Goal: Transaction & Acquisition: Purchase product/service

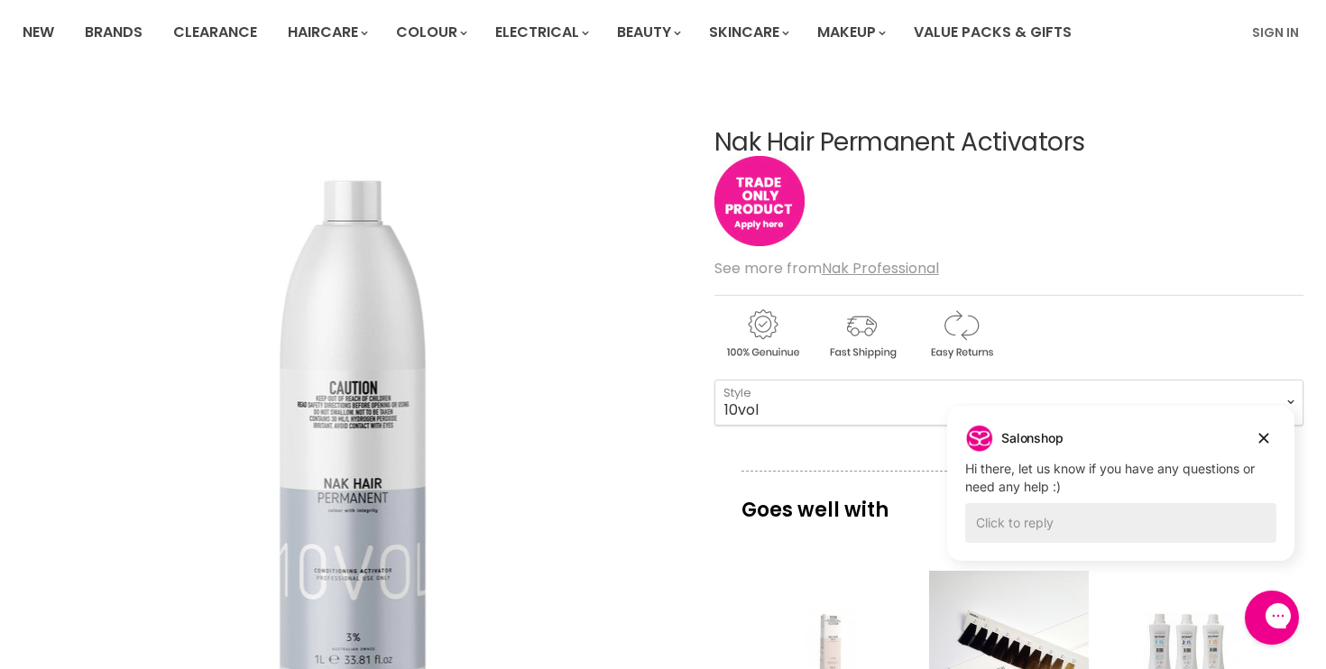
scroll to position [133, 0]
click at [1264, 437] on icon "Dismiss campaign" at bounding box center [1264, 439] width 10 height 10
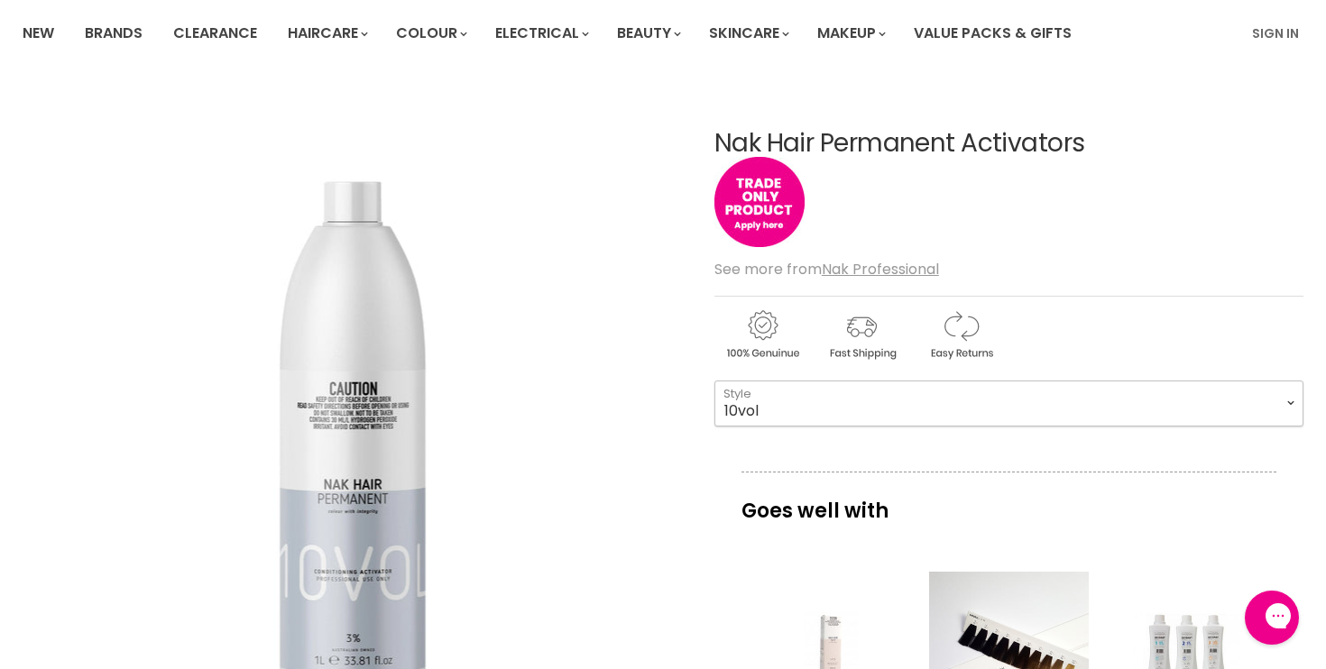
click at [1287, 398] on select "10vol 20vol 30vol 40vol 5vol - Demi Activator 7vol - Tone Activator" at bounding box center [1008, 403] width 589 height 45
click at [714, 381] on select "10vol 20vol 30vol 40vol 5vol - Demi Activator 7vol - Tone Activator" at bounding box center [1008, 403] width 589 height 45
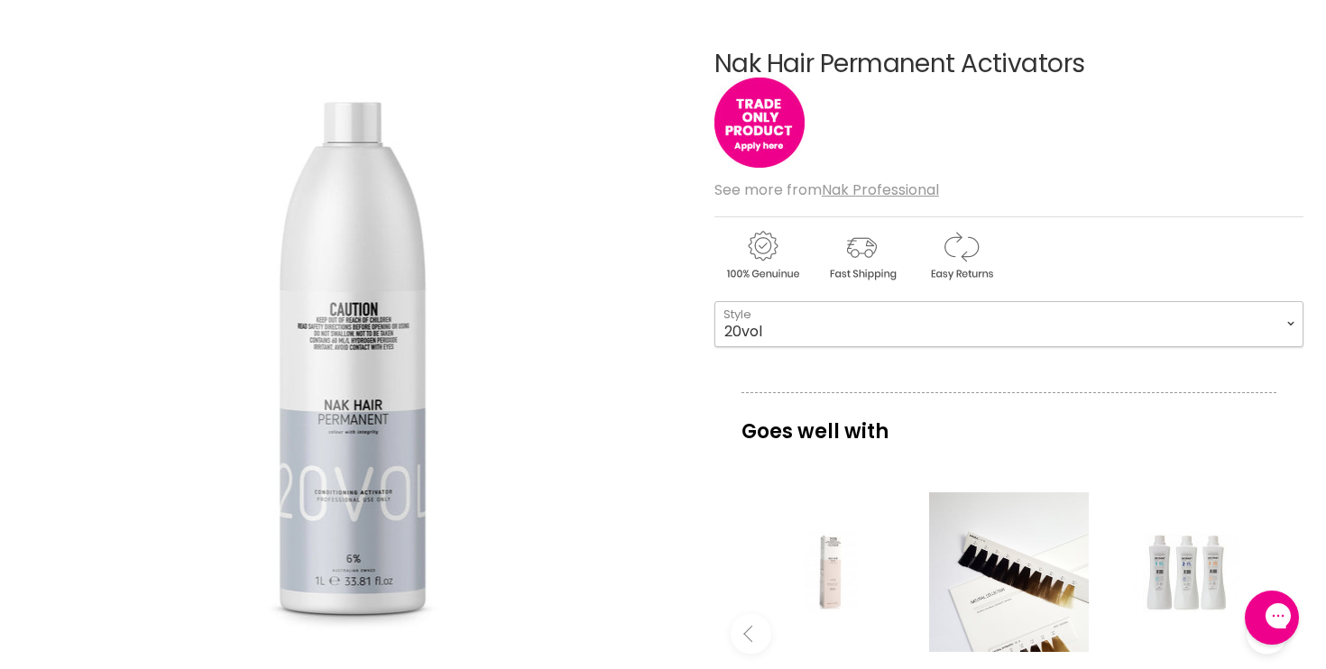
scroll to position [234, 0]
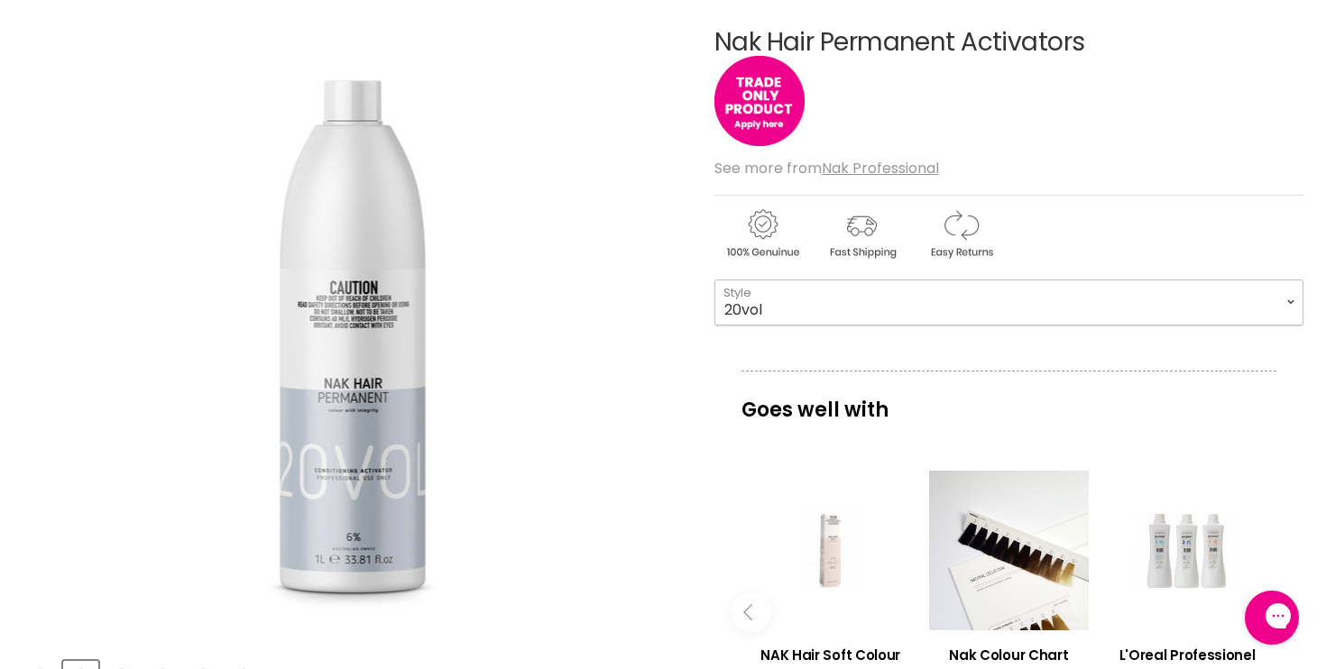
click at [924, 311] on select "10vol 20vol 30vol 40vol 5vol - Demi Activator 7vol - Tone Activator" at bounding box center [1008, 302] width 589 height 45
click at [714, 280] on select "10vol 20vol 30vol 40vol 5vol - Demi Activator 7vol - Tone Activator" at bounding box center [1008, 302] width 589 height 45
click at [862, 304] on select "10vol 20vol 30vol 40vol 5vol - Demi Activator 7vol - Tone Activator" at bounding box center [1008, 302] width 589 height 45
click at [714, 280] on select "10vol 20vol 30vol 40vol 5vol - Demi Activator 7vol - Tone Activator" at bounding box center [1008, 302] width 589 height 45
click at [823, 303] on select "10vol 20vol 30vol 40vol 5vol - Demi Activator 7vol - Tone Activator" at bounding box center [1008, 302] width 589 height 45
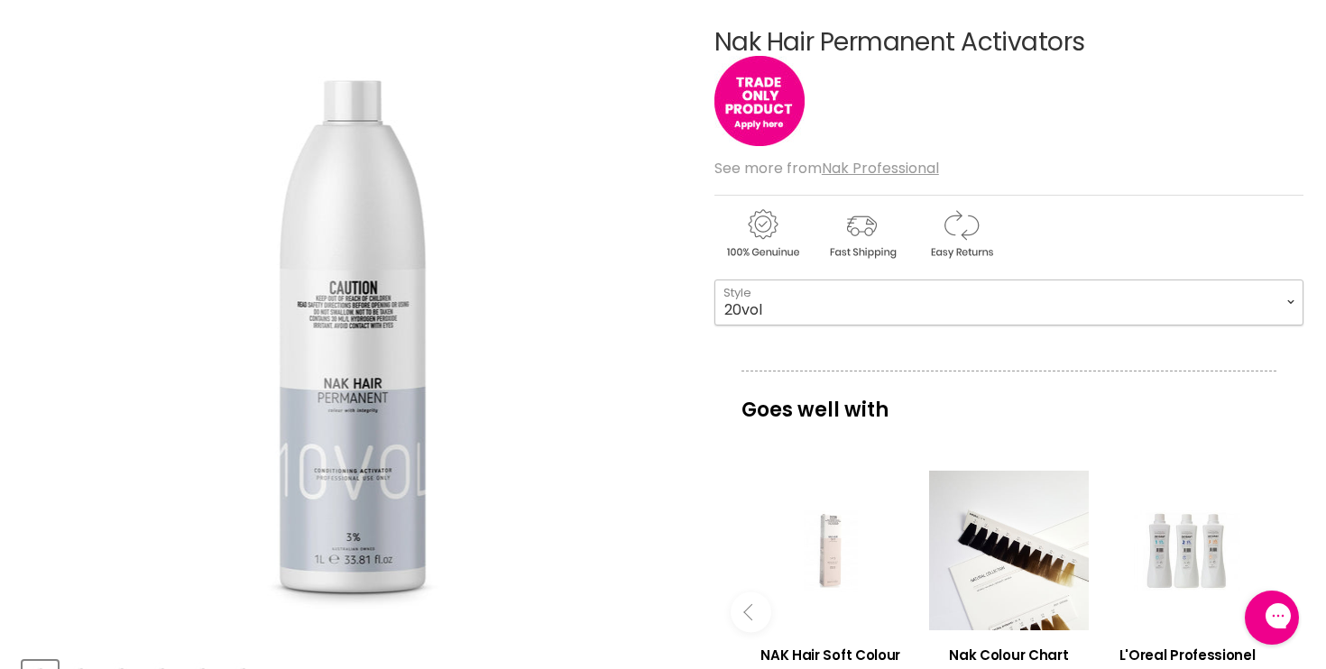
click at [714, 280] on select "10vol 20vol 30vol 40vol 5vol - Demi Activator 7vol - Tone Activator" at bounding box center [1008, 302] width 589 height 45
click at [805, 306] on select "10vol 20vol 30vol 40vol 5vol - Demi Activator 7vol - Tone Activator" at bounding box center [1008, 302] width 589 height 45
click at [714, 280] on select "10vol 20vol 30vol 40vol 5vol - Demi Activator 7vol - Tone Activator" at bounding box center [1008, 302] width 589 height 45
click at [796, 302] on select "10vol 20vol 30vol 40vol 5vol - Demi Activator 7vol - Tone Activator" at bounding box center [1008, 302] width 589 height 45
click at [714, 280] on select "10vol 20vol 30vol 40vol 5vol - Demi Activator 7vol - Tone Activator" at bounding box center [1008, 302] width 589 height 45
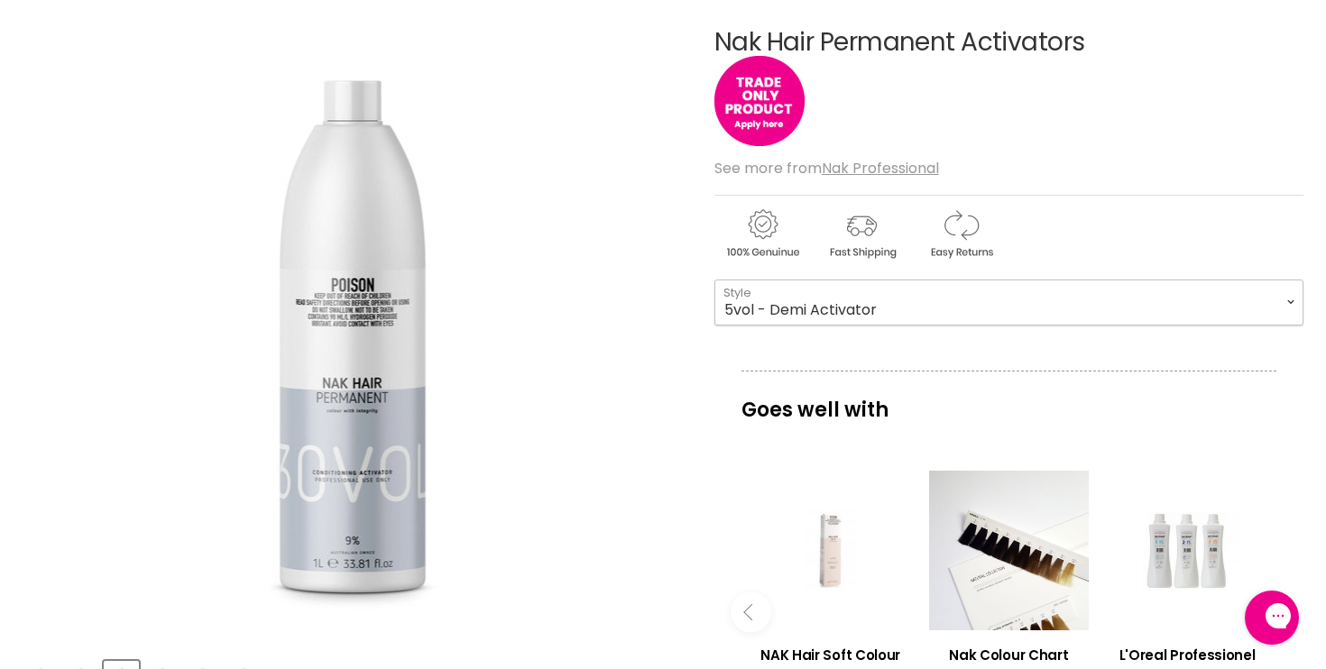
select select "5vol - Demi Activator"
